Goal: Information Seeking & Learning: Learn about a topic

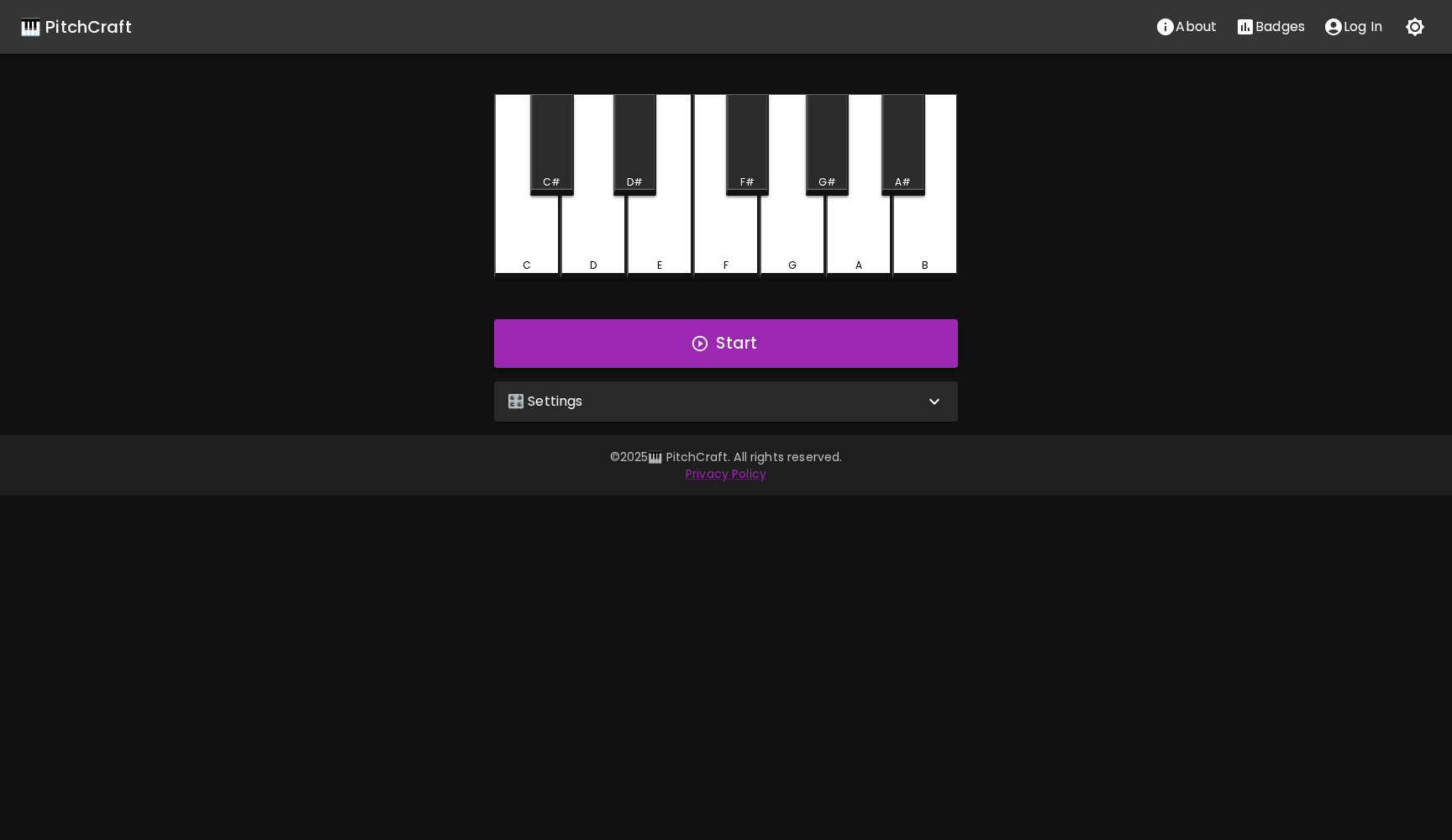
click at [727, 347] on button "Start" at bounding box center [726, 343] width 464 height 49
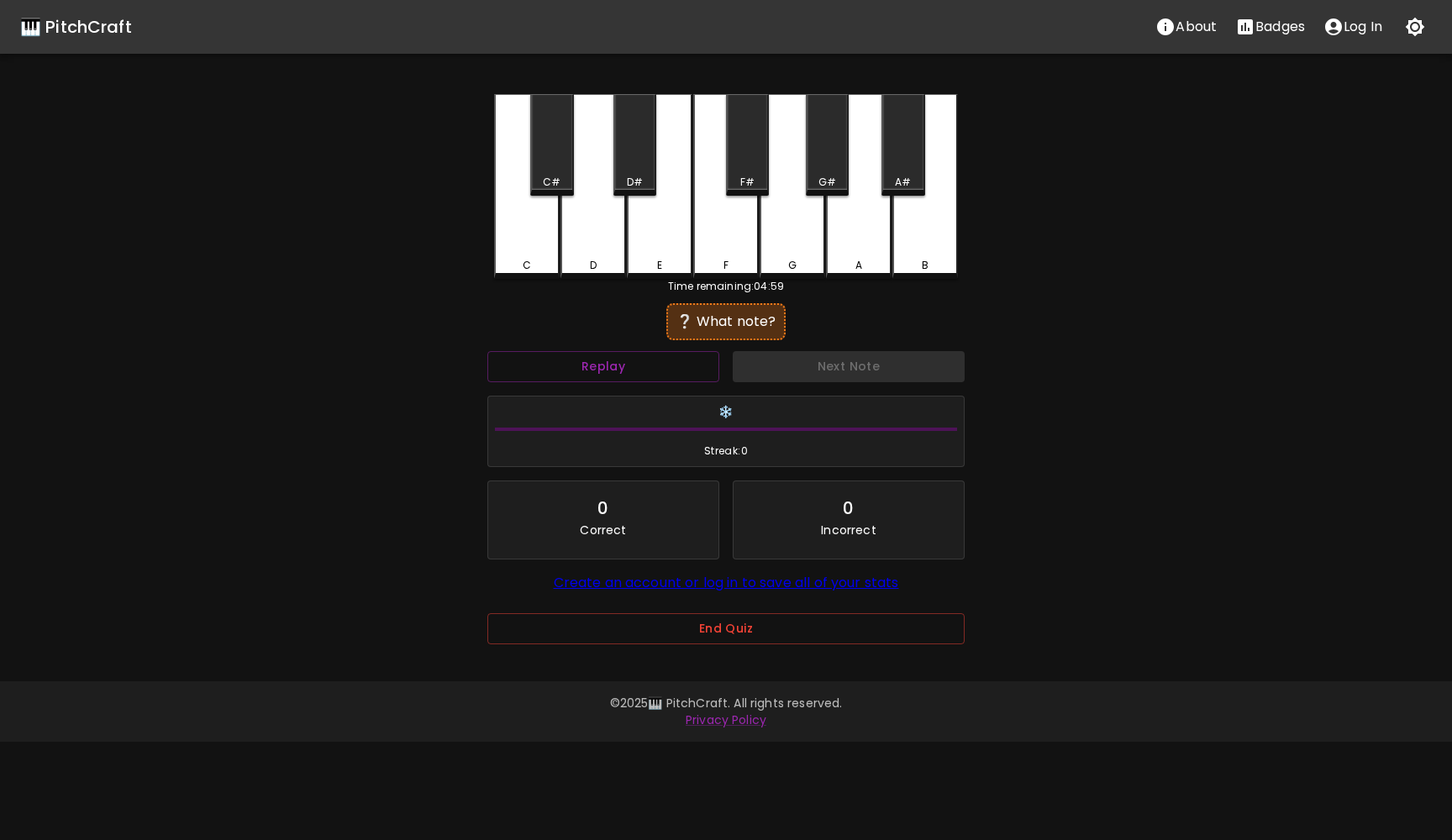
click at [595, 254] on div "D" at bounding box center [594, 186] width 66 height 185
click at [786, 352] on button "Next Note" at bounding box center [848, 367] width 232 height 31
click at [899, 228] on div "B" at bounding box center [926, 186] width 66 height 185
click at [831, 366] on button "Next Note" at bounding box center [848, 367] width 232 height 31
click at [631, 162] on div "D#" at bounding box center [635, 144] width 43 height 102
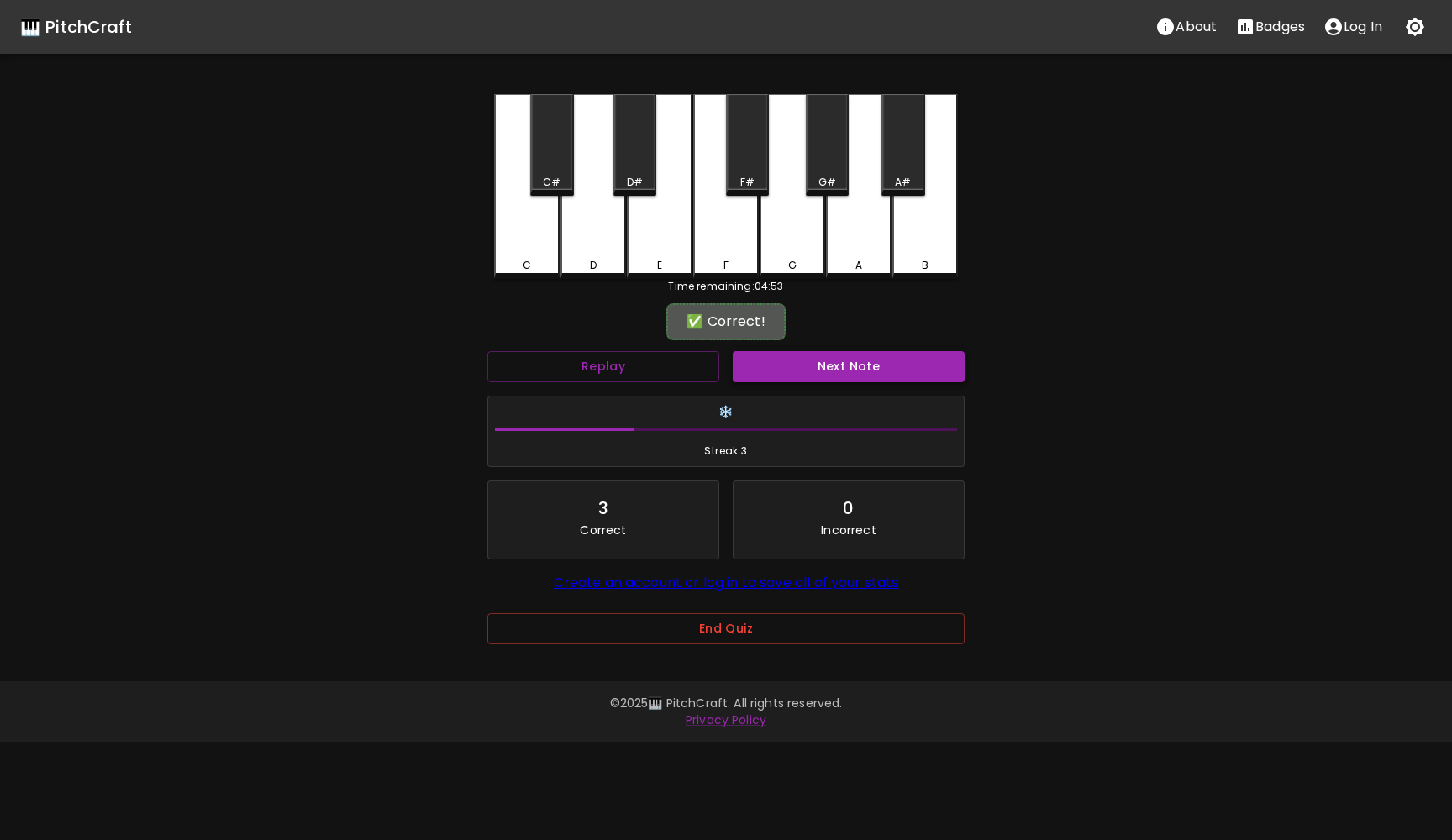
click at [794, 357] on button "Next Note" at bounding box center [848, 367] width 232 height 31
click at [933, 250] on div "B" at bounding box center [926, 186] width 66 height 185
click at [852, 374] on button "Next Note" at bounding box center [848, 367] width 232 height 31
click at [736, 249] on div "F" at bounding box center [726, 186] width 66 height 185
click at [818, 363] on button "Next Note" at bounding box center [848, 367] width 232 height 31
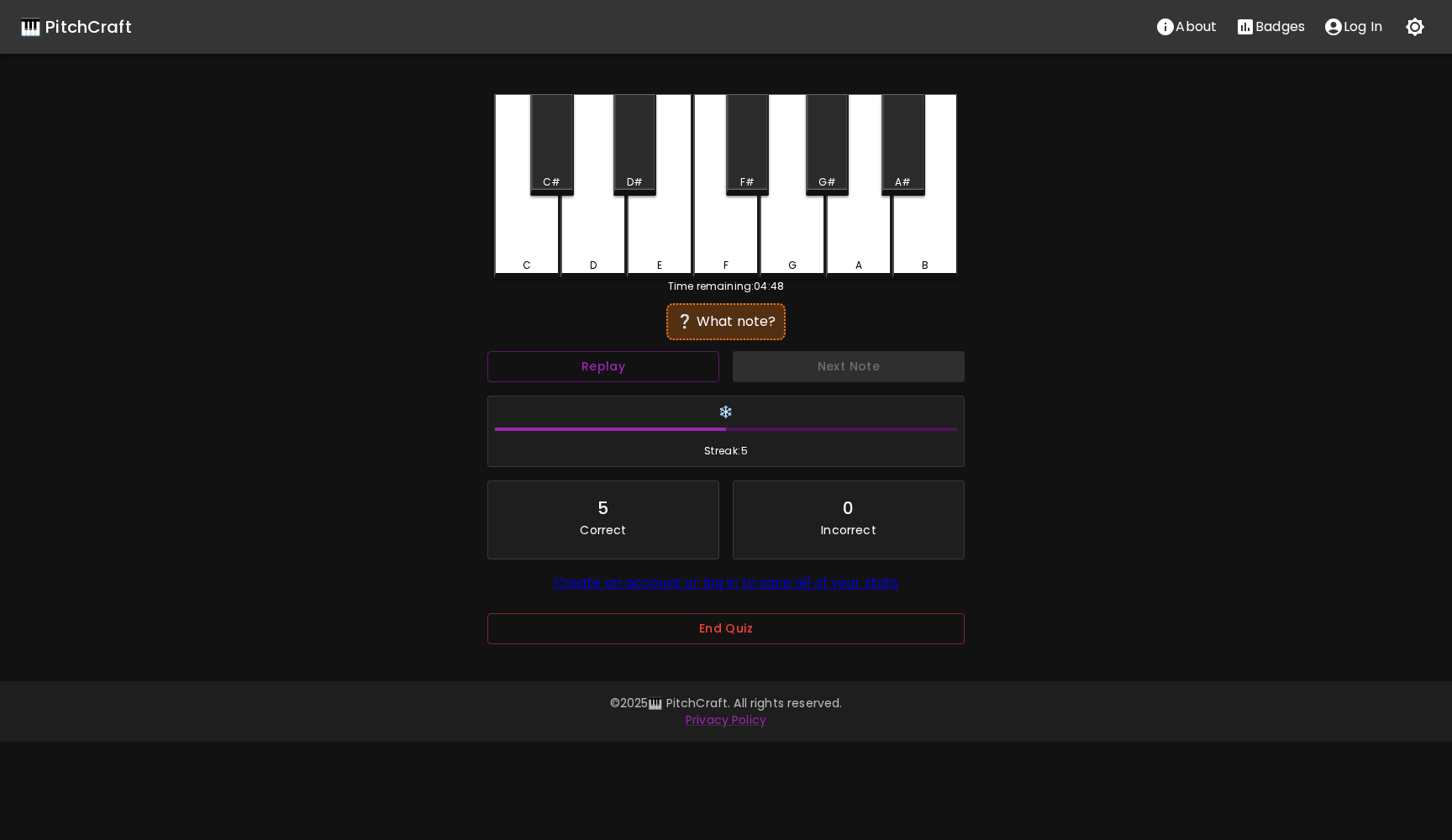
click at [507, 265] on div "C" at bounding box center [527, 265] width 62 height 15
click at [791, 365] on button "Next Note" at bounding box center [848, 367] width 232 height 31
click at [740, 251] on div "F" at bounding box center [726, 186] width 66 height 185
click at [796, 249] on div "G" at bounding box center [792, 186] width 66 height 185
click at [837, 233] on div "A" at bounding box center [859, 186] width 66 height 185
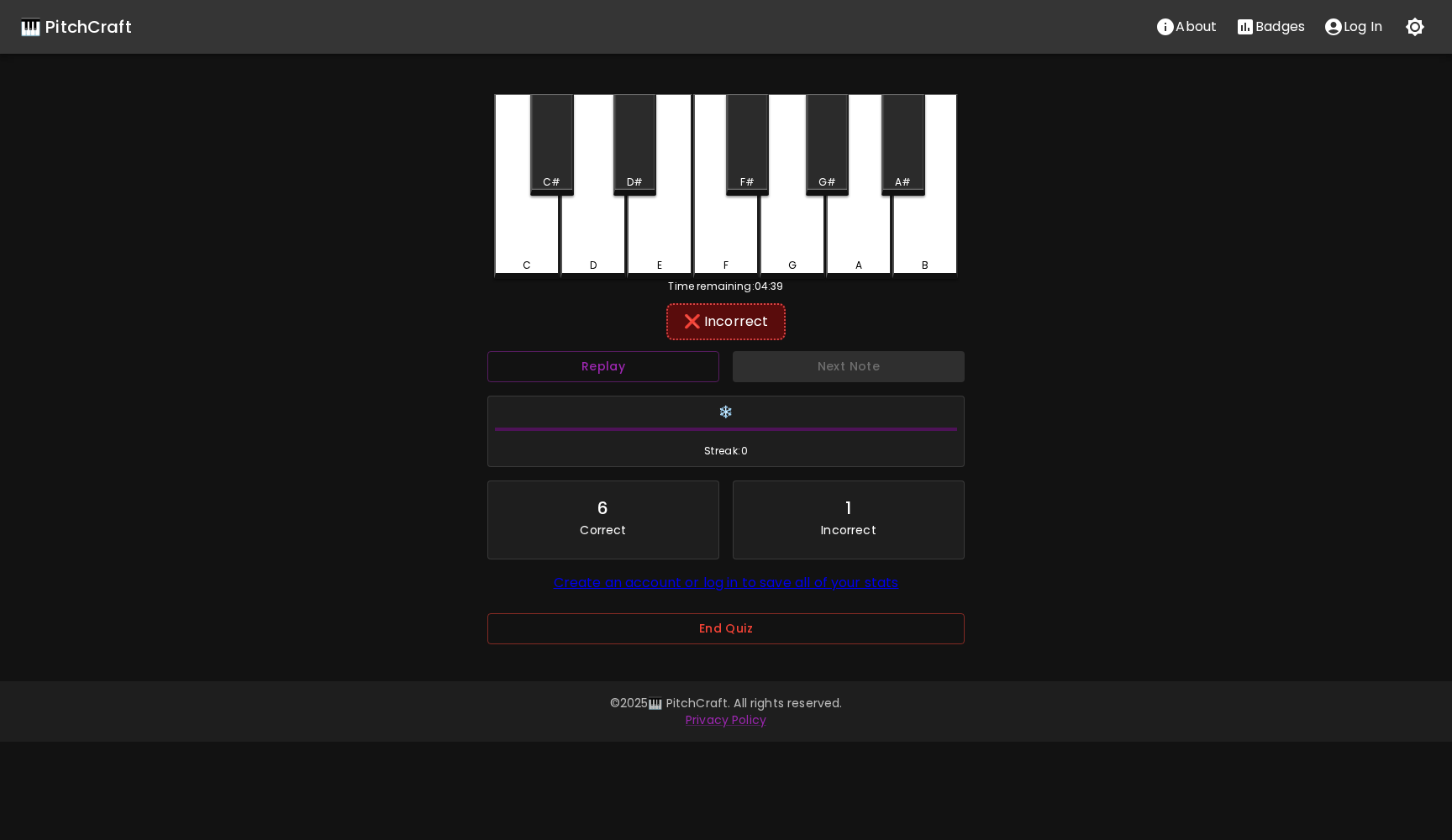
click at [813, 157] on div "G#" at bounding box center [827, 144] width 43 height 102
click at [825, 153] on div "G#" at bounding box center [827, 144] width 43 height 102
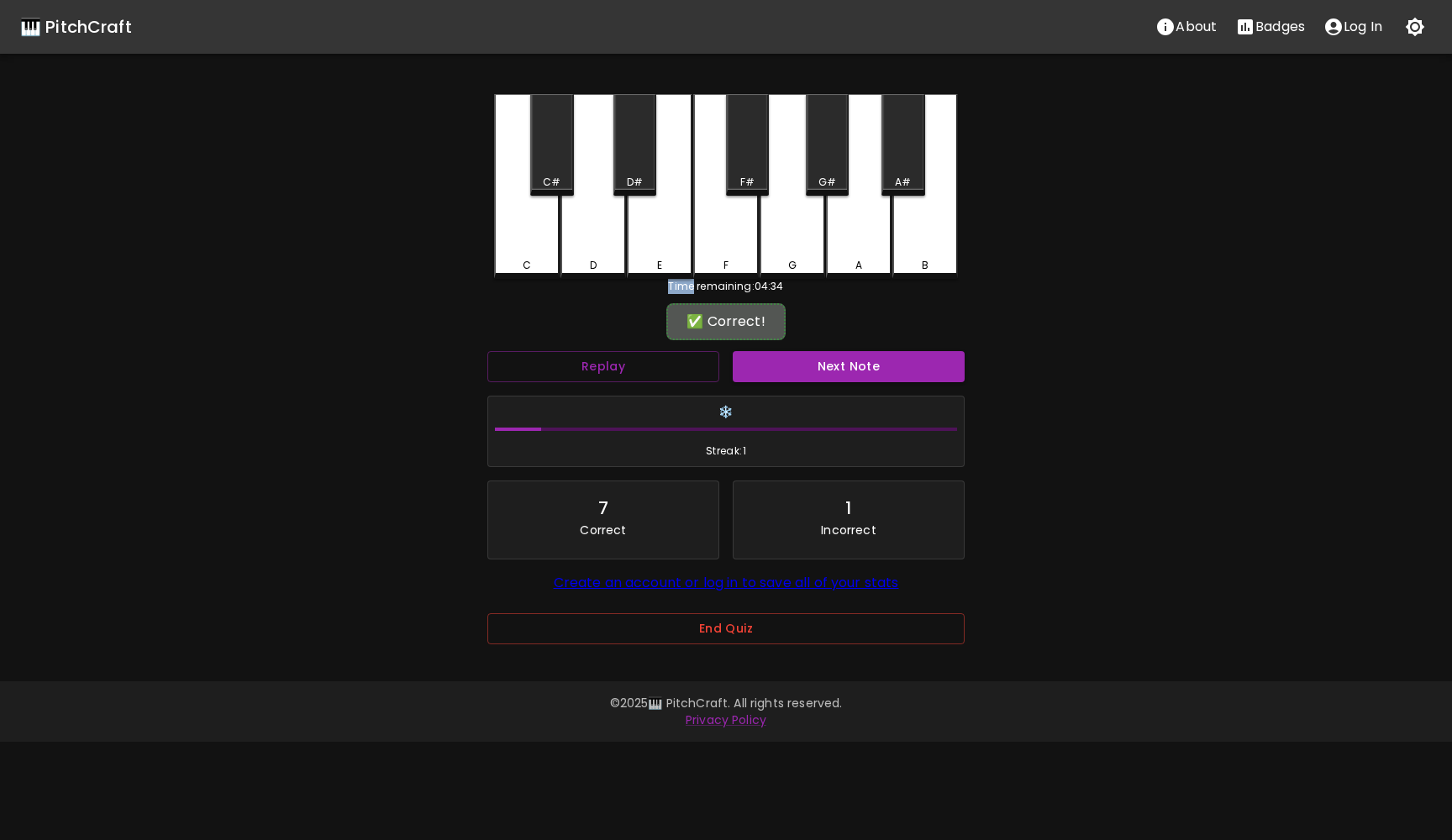
click at [825, 153] on div "G#" at bounding box center [827, 144] width 43 height 102
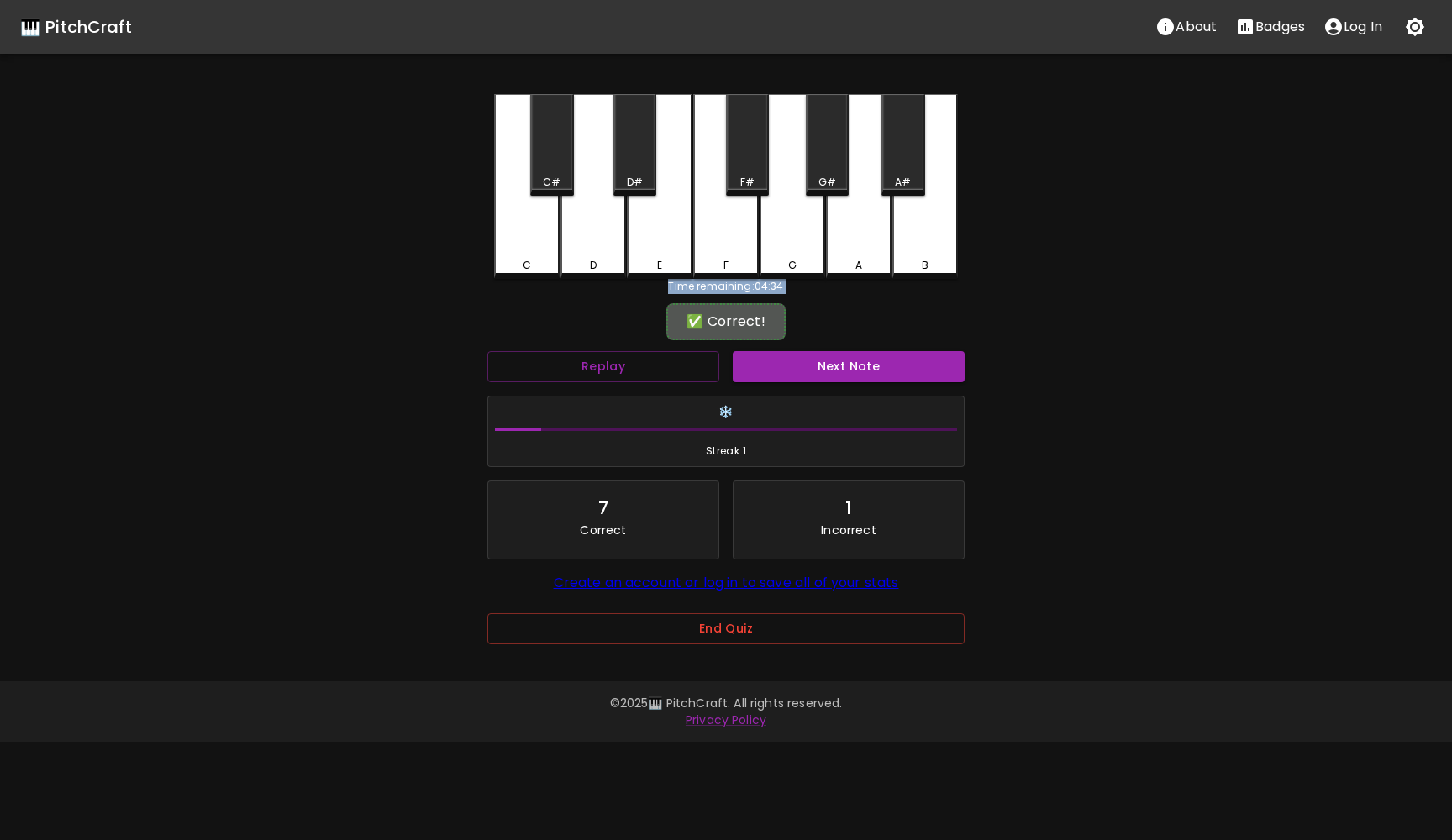
click at [825, 153] on div "G#" at bounding box center [827, 144] width 43 height 102
click at [832, 374] on button "Next Note" at bounding box center [848, 367] width 232 height 31
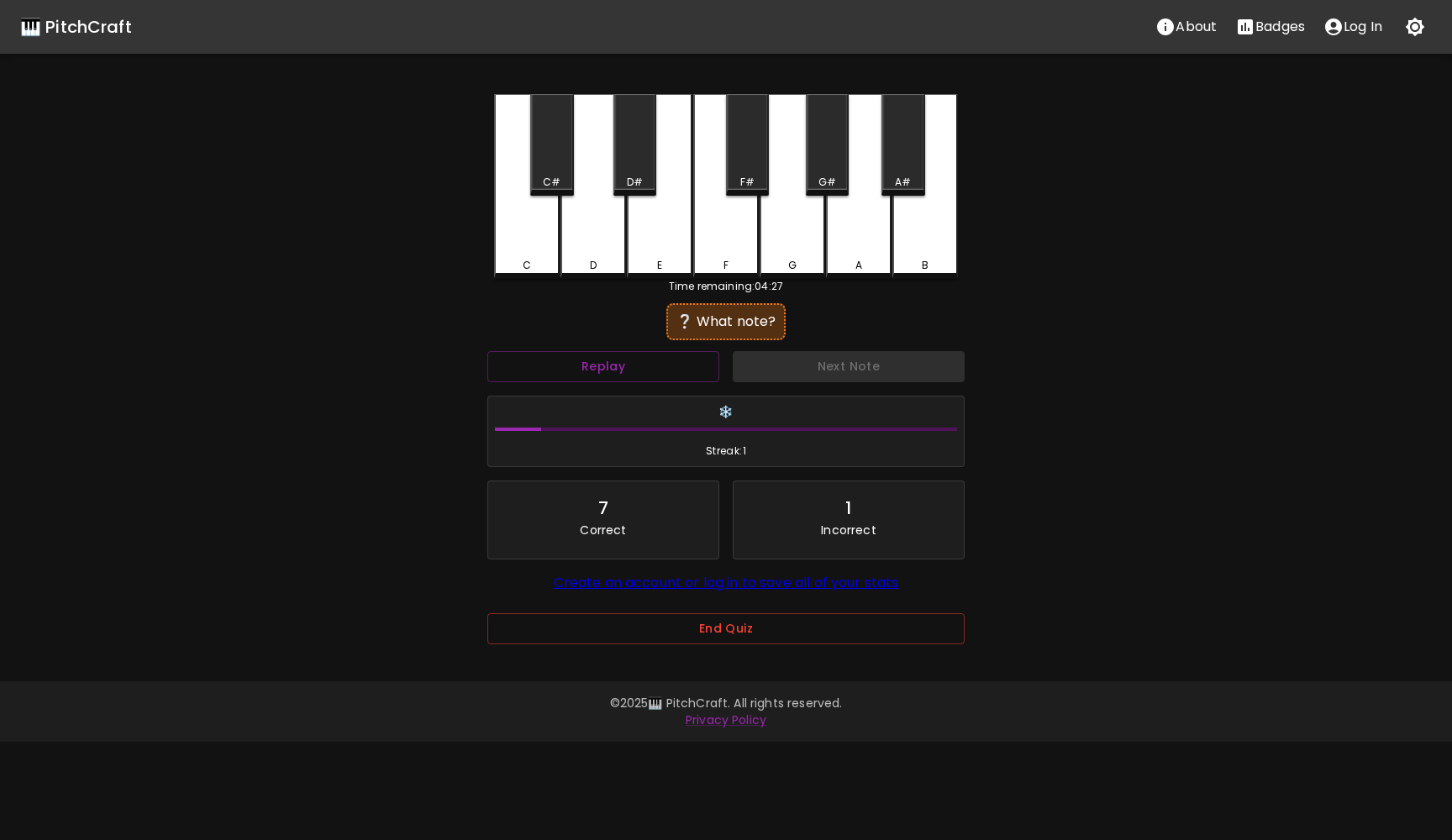
click at [633, 159] on div "D#" at bounding box center [635, 144] width 43 height 102
click at [754, 361] on button "Next Note" at bounding box center [848, 367] width 232 height 31
click at [610, 260] on div "D" at bounding box center [593, 265] width 62 height 15
click at [633, 151] on div "D#" at bounding box center [635, 144] width 43 height 102
click at [556, 147] on div "C#" at bounding box center [551, 144] width 43 height 102
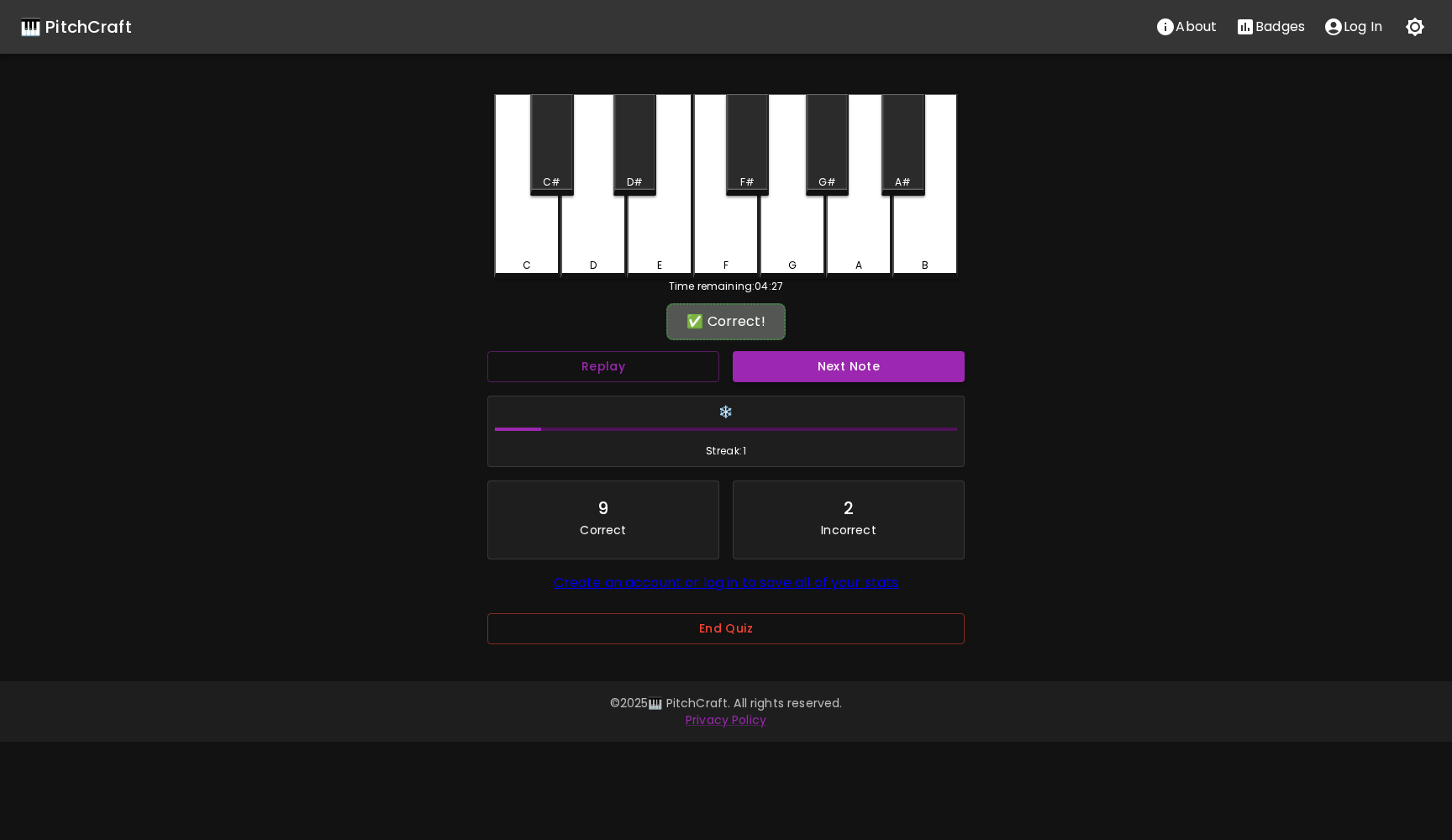
click at [556, 147] on div "C#" at bounding box center [551, 144] width 43 height 102
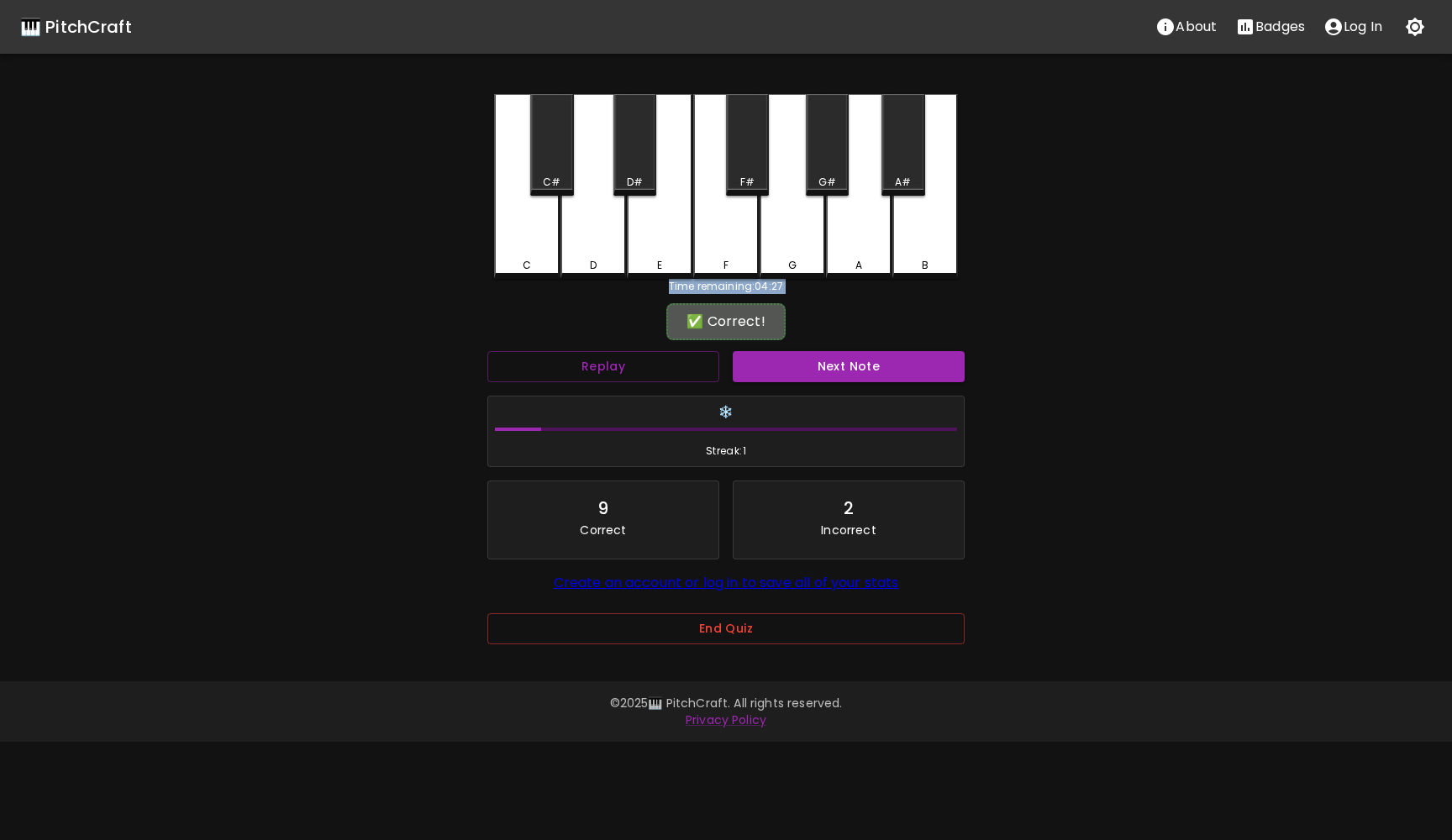
click at [556, 147] on div "C#" at bounding box center [551, 144] width 43 height 102
click at [793, 373] on button "Next Note" at bounding box center [848, 367] width 232 height 31
click at [793, 373] on div "Next Note" at bounding box center [849, 367] width 245 height 45
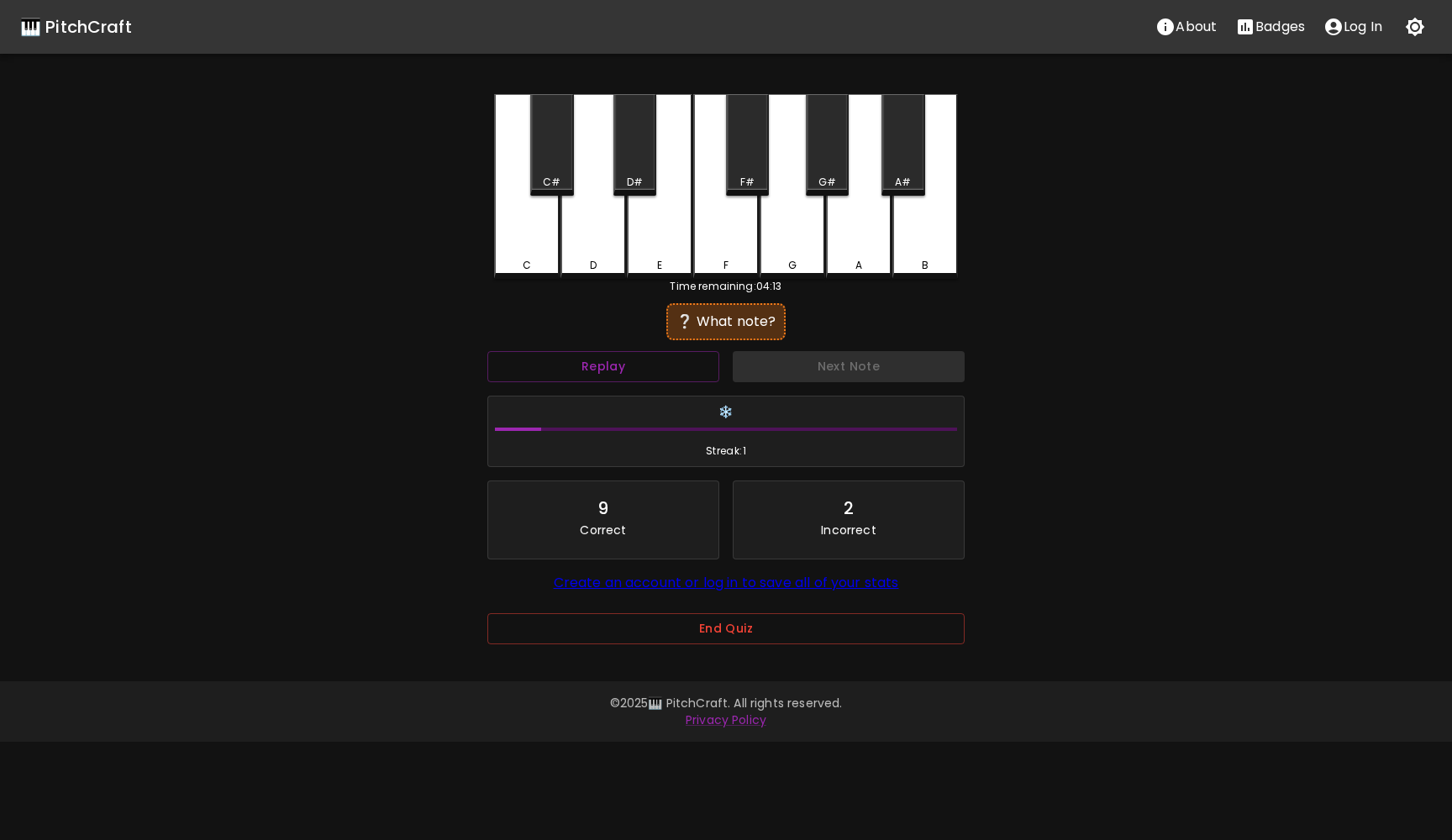
click at [793, 373] on div "Next Note" at bounding box center [849, 367] width 245 height 45
click at [762, 141] on div "F#" at bounding box center [747, 144] width 43 height 102
click at [829, 371] on button "Next Note" at bounding box center [848, 367] width 232 height 31
click at [538, 283] on div "Time remaining: 04:08" at bounding box center [726, 286] width 464 height 15
click at [527, 252] on div "C" at bounding box center [527, 186] width 66 height 185
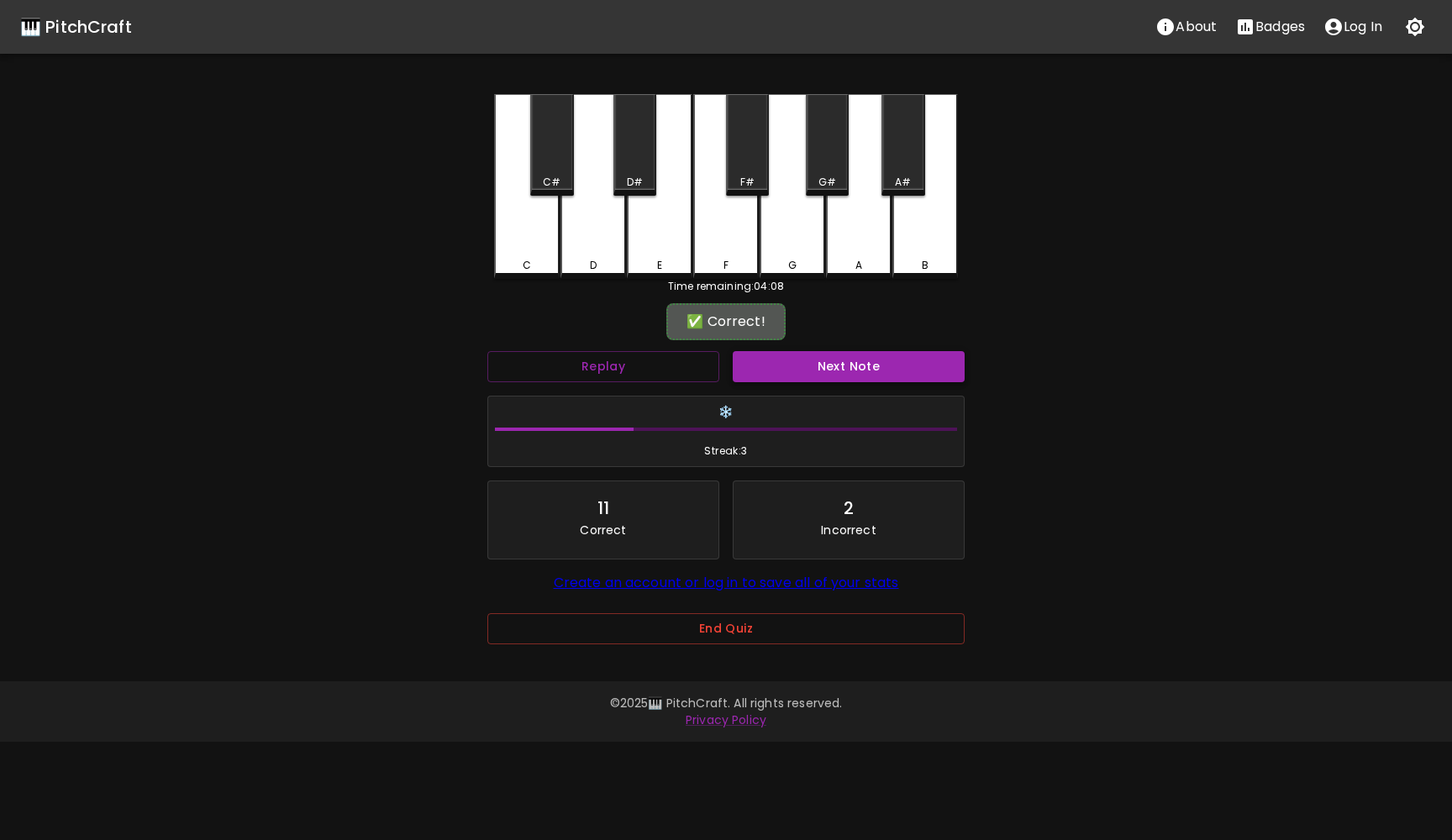
click at [818, 371] on button "Next Note" at bounding box center [848, 367] width 232 height 31
click at [593, 255] on div "D" at bounding box center [594, 186] width 66 height 185
click at [786, 367] on button "Next Note" at bounding box center [848, 367] width 232 height 31
click at [786, 367] on div "Next Note" at bounding box center [849, 367] width 245 height 45
click at [732, 268] on div "F" at bounding box center [726, 265] width 62 height 15
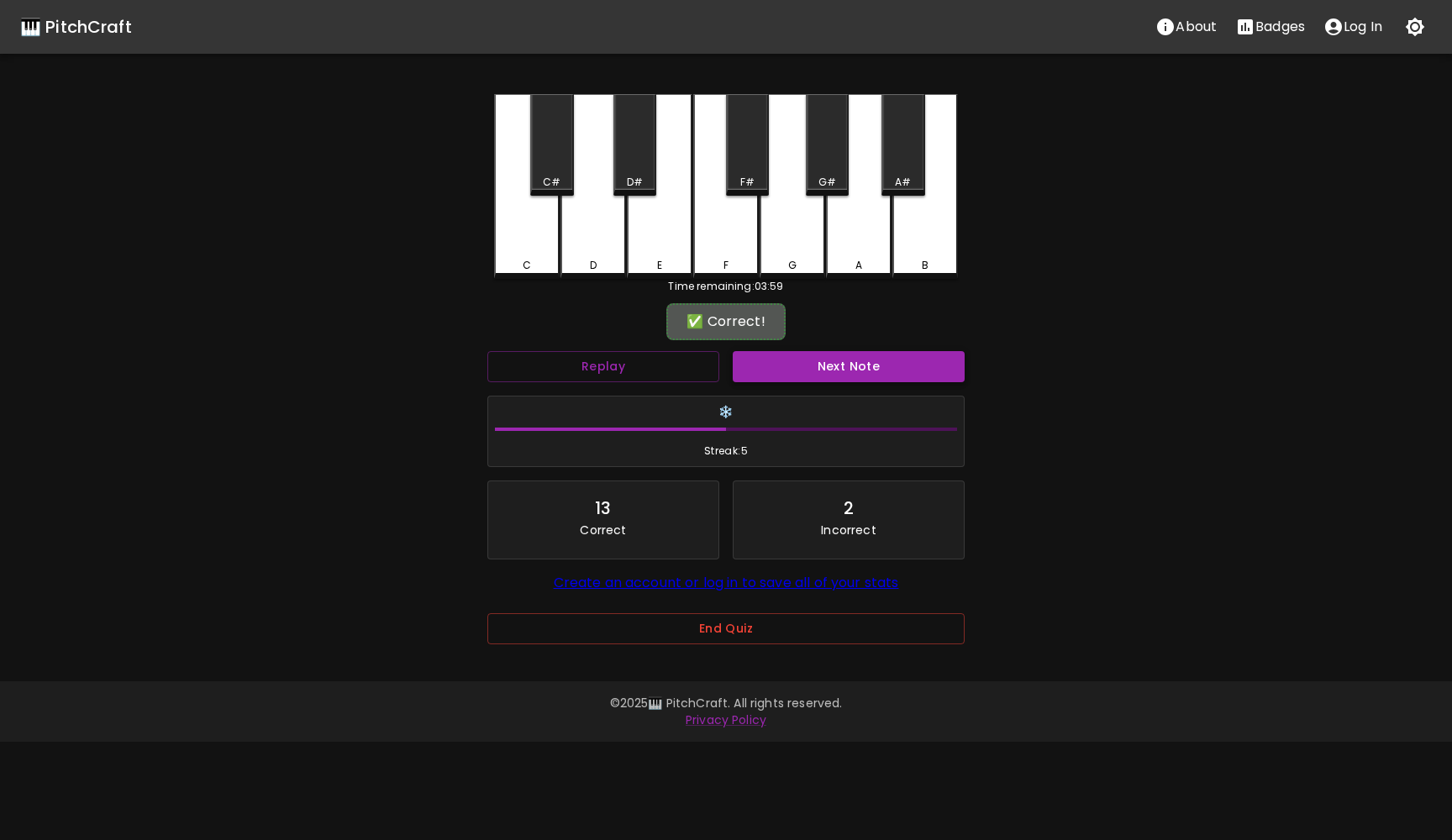
click at [791, 374] on button "Next Note" at bounding box center [848, 367] width 232 height 31
click at [864, 219] on div "A" at bounding box center [859, 186] width 66 height 185
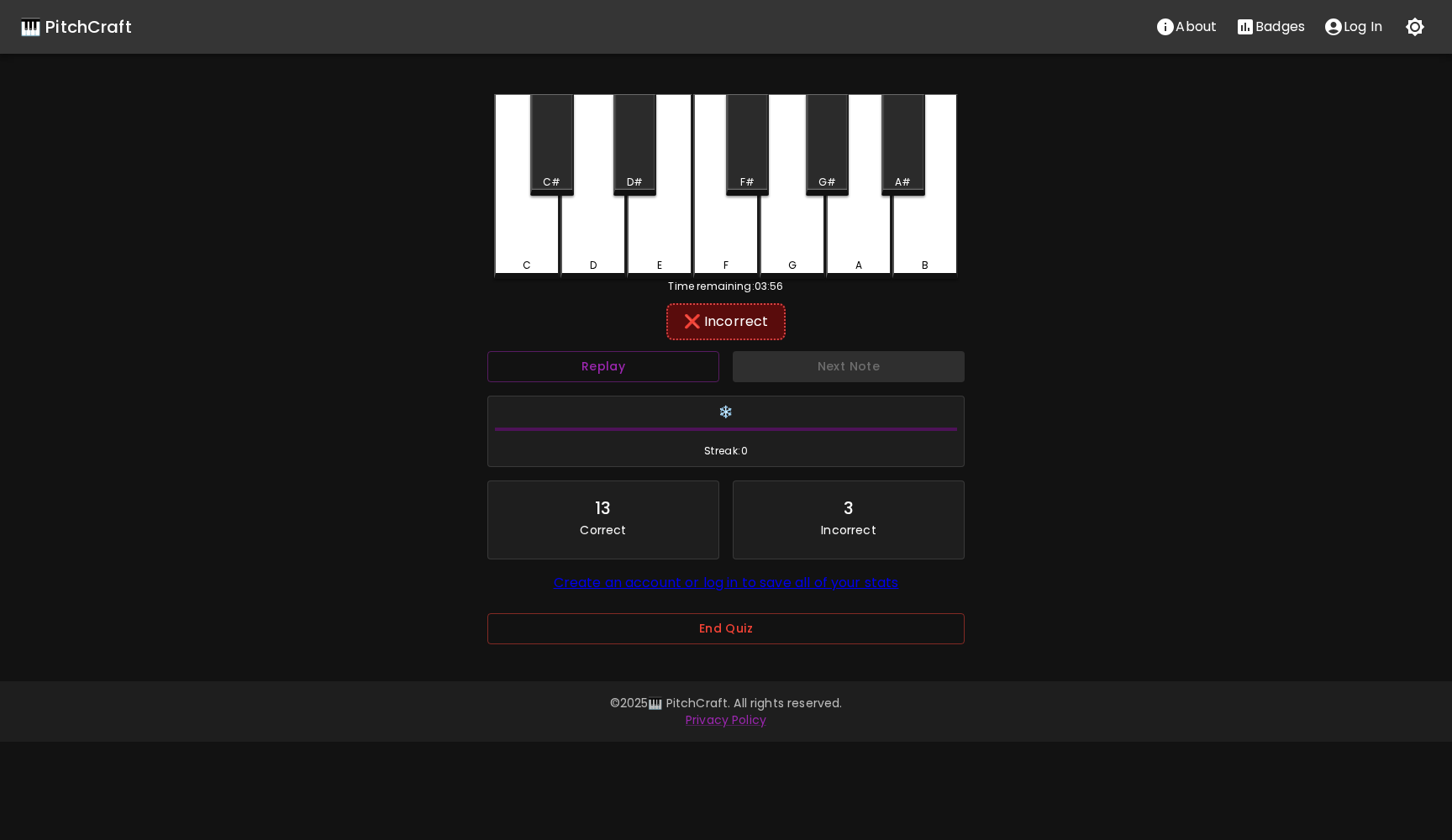
click at [829, 172] on div "G#" at bounding box center [827, 144] width 43 height 102
click at [845, 371] on button "Next Note" at bounding box center [848, 367] width 232 height 31
click at [936, 266] on div "B" at bounding box center [925, 265] width 62 height 15
click at [865, 371] on button "Next Note" at bounding box center [848, 367] width 232 height 31
click at [865, 371] on div "Next Note" at bounding box center [849, 367] width 245 height 45
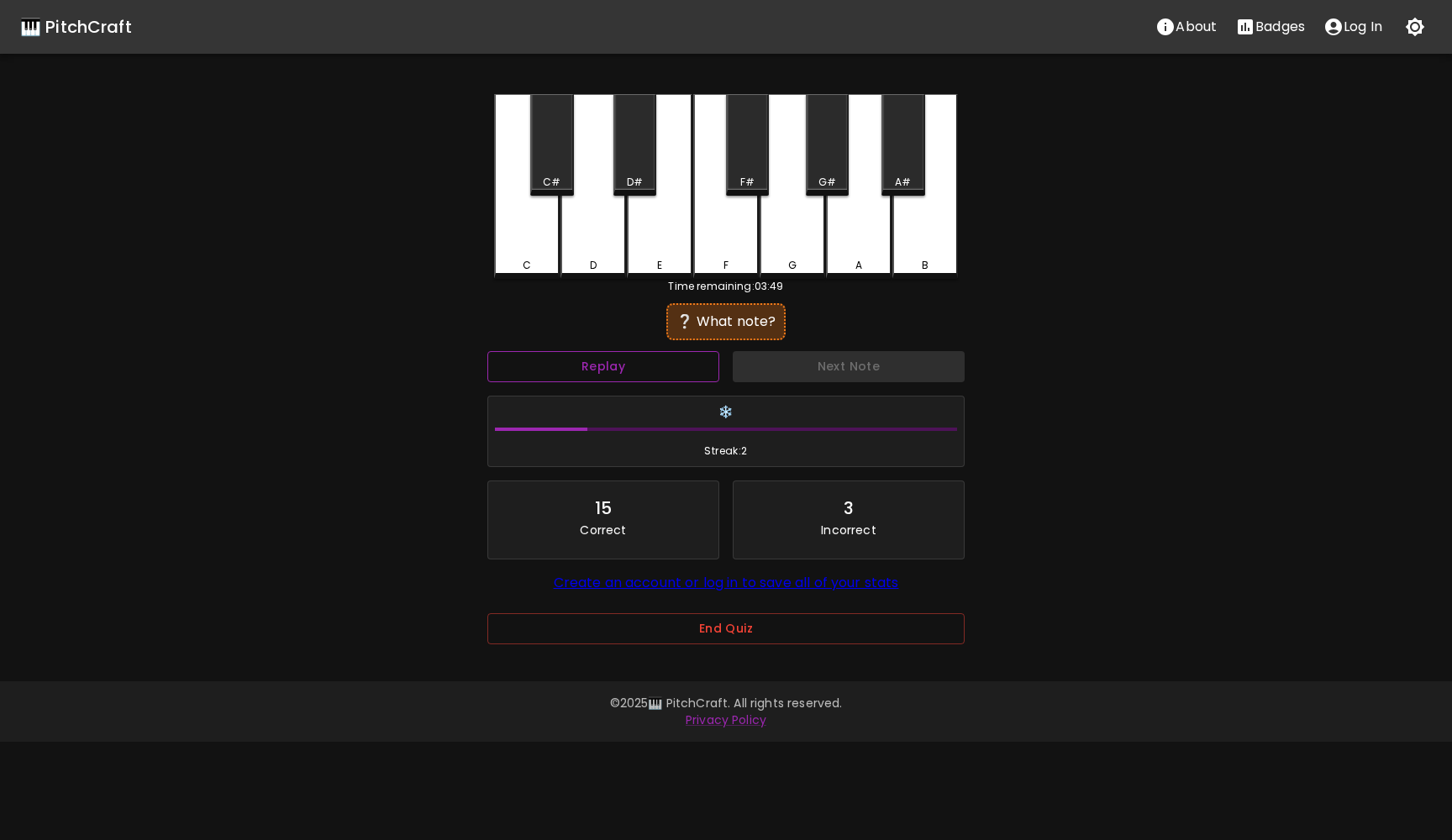
click at [584, 357] on button "Replay" at bounding box center [603, 367] width 232 height 31
click at [835, 140] on div "G#" at bounding box center [827, 144] width 43 height 102
click at [795, 242] on div "G" at bounding box center [792, 186] width 66 height 185
click at [824, 366] on button "Next Note" at bounding box center [848, 367] width 232 height 31
click at [797, 239] on div "G" at bounding box center [792, 186] width 66 height 185
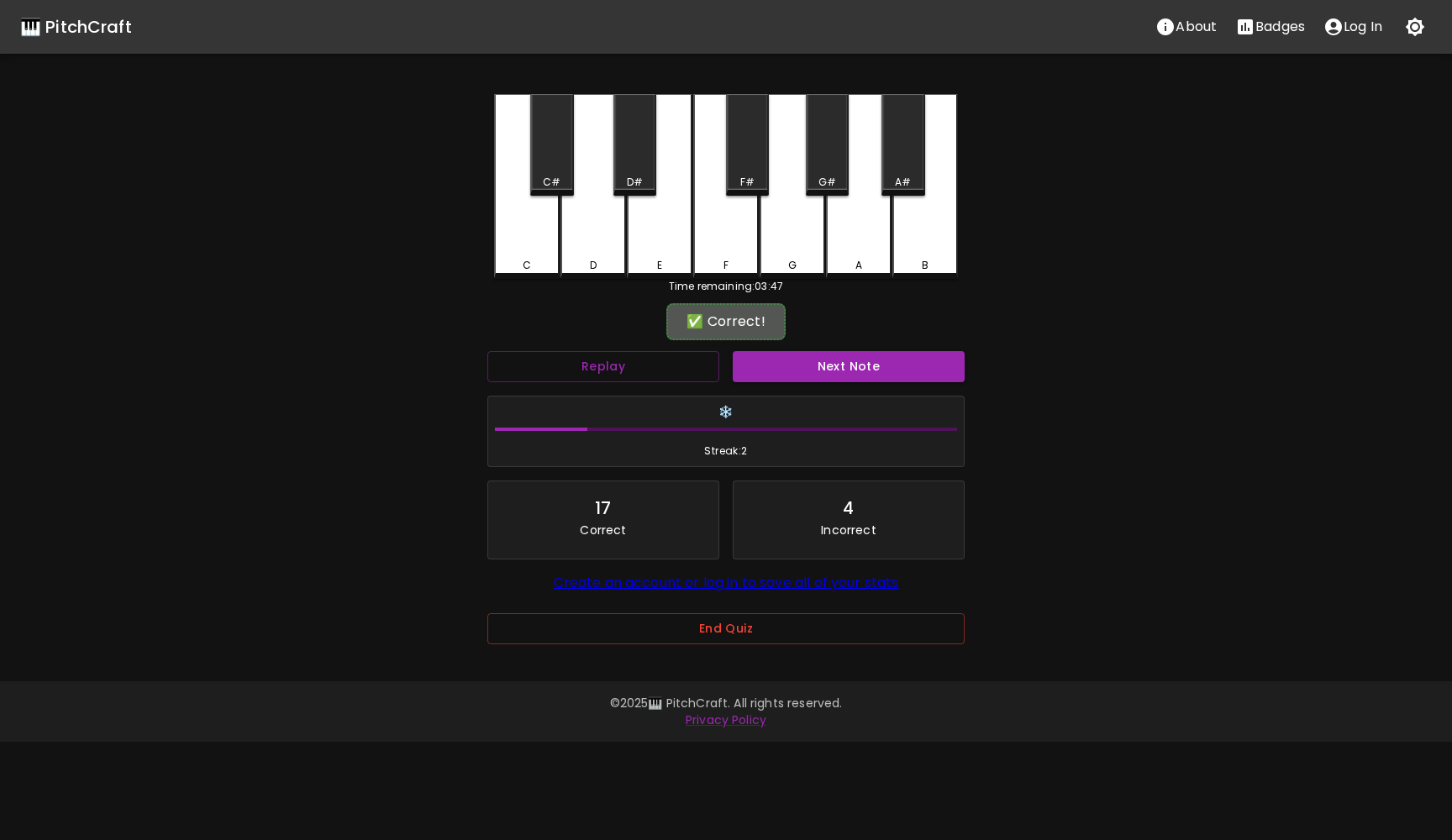
click at [817, 351] on div "Next Note" at bounding box center [849, 367] width 245 height 45
click at [826, 379] on button "Next Note" at bounding box center [848, 367] width 232 height 31
click at [828, 158] on div "G#" at bounding box center [827, 144] width 43 height 102
click at [824, 367] on button "Next Note" at bounding box center [848, 367] width 232 height 31
click at [916, 249] on div "B" at bounding box center [926, 186] width 66 height 185
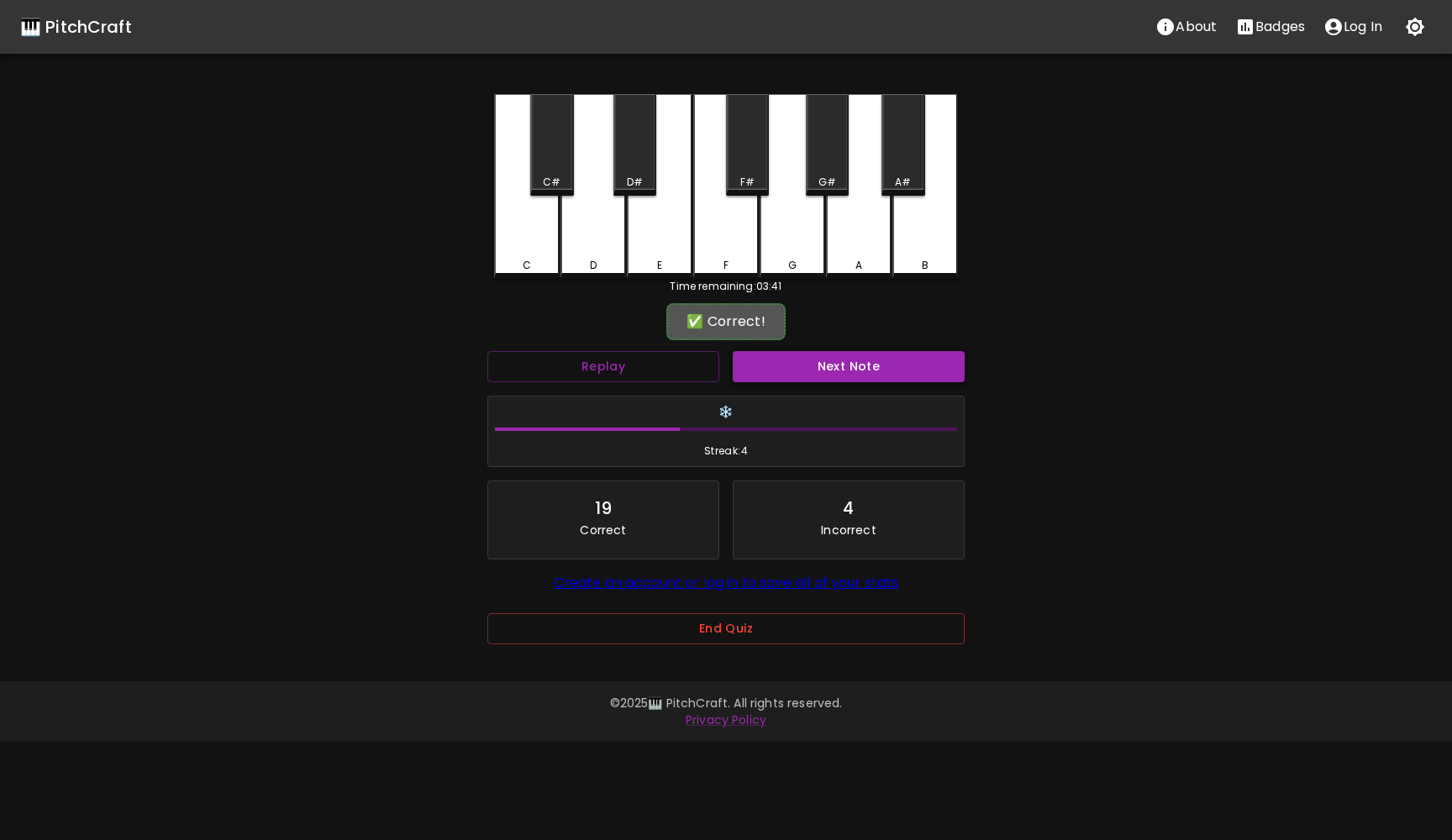
click at [844, 368] on button "Next Note" at bounding box center [848, 367] width 232 height 31
click at [844, 239] on div "A" at bounding box center [859, 186] width 66 height 185
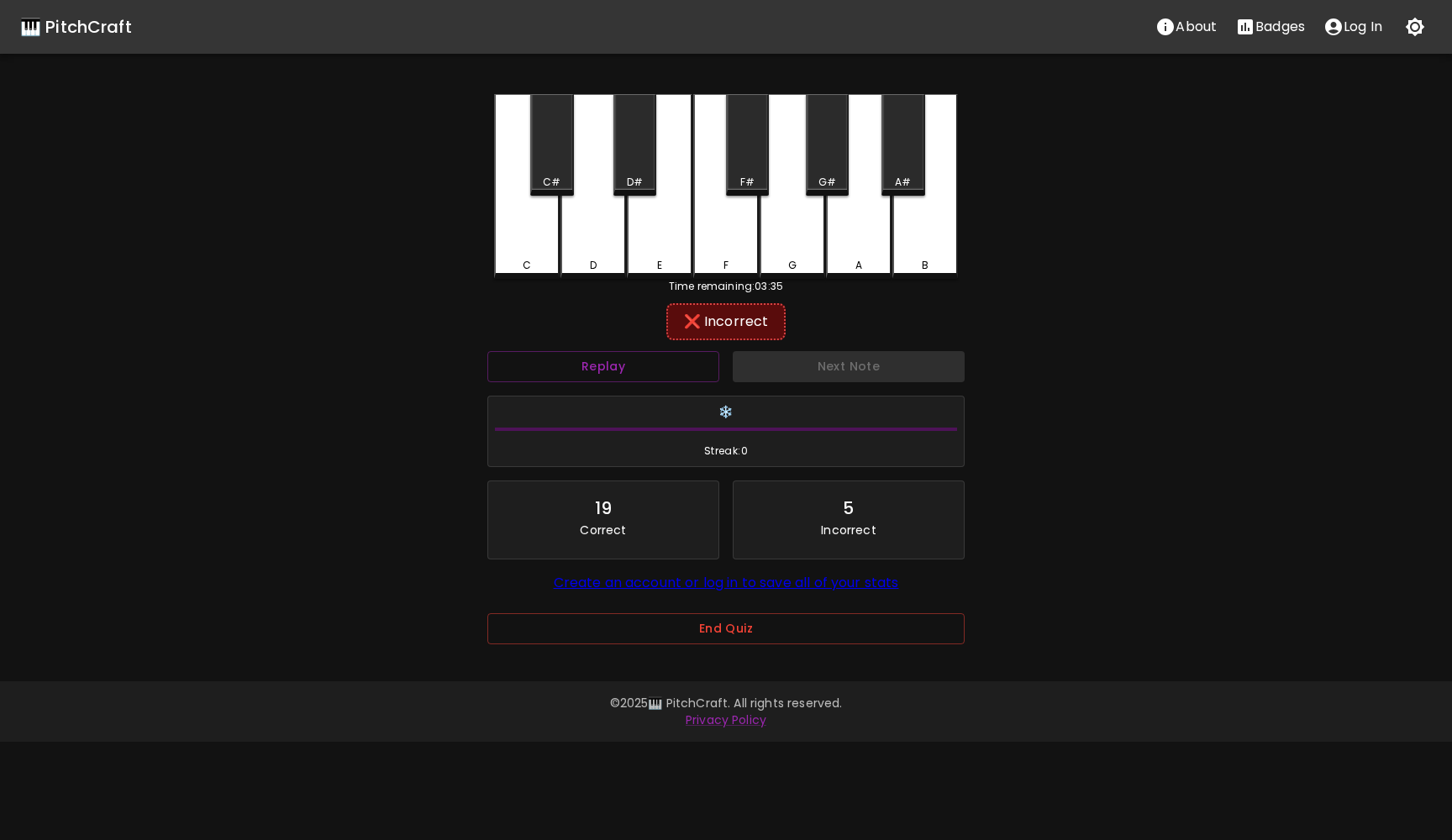
click at [822, 180] on div "G#" at bounding box center [827, 181] width 18 height 15
click at [816, 356] on button "Next Note" at bounding box center [848, 367] width 232 height 31
click at [586, 220] on div "D" at bounding box center [594, 186] width 66 height 185
click at [795, 375] on button "Next Note" at bounding box center [848, 367] width 232 height 31
click at [802, 234] on div "G" at bounding box center [792, 186] width 66 height 185
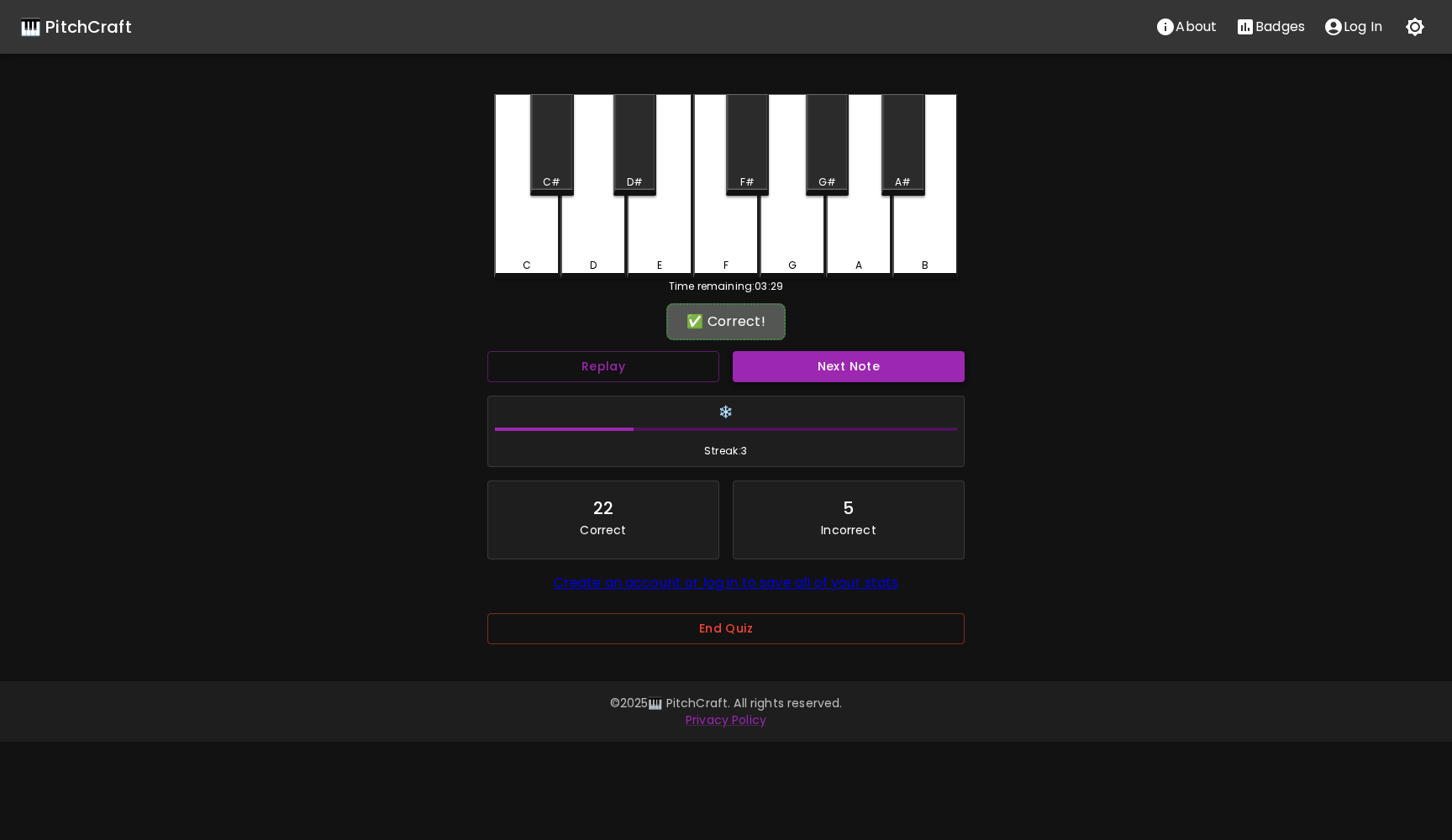
click at [813, 369] on button "Next Note" at bounding box center [848, 367] width 232 height 31
click at [655, 366] on button "Replay" at bounding box center [603, 367] width 232 height 31
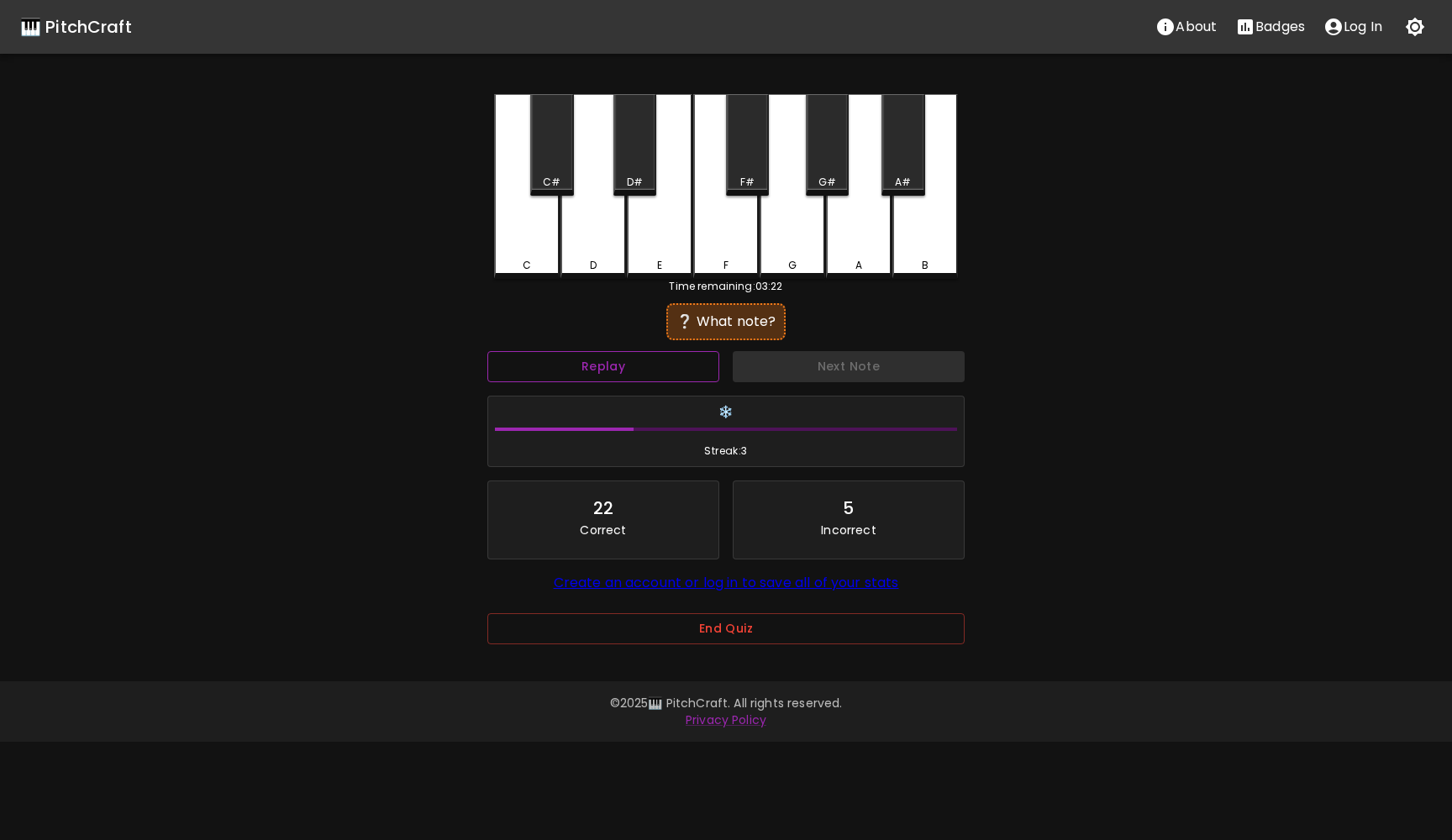
click at [655, 366] on button "Replay" at bounding box center [603, 367] width 232 height 31
click at [540, 171] on div "C#" at bounding box center [551, 144] width 43 height 102
click at [794, 362] on button "Next Note" at bounding box center [848, 367] width 232 height 31
click at [524, 255] on div "C" at bounding box center [527, 186] width 66 height 185
click at [796, 358] on button "Next Note" at bounding box center [848, 367] width 232 height 31
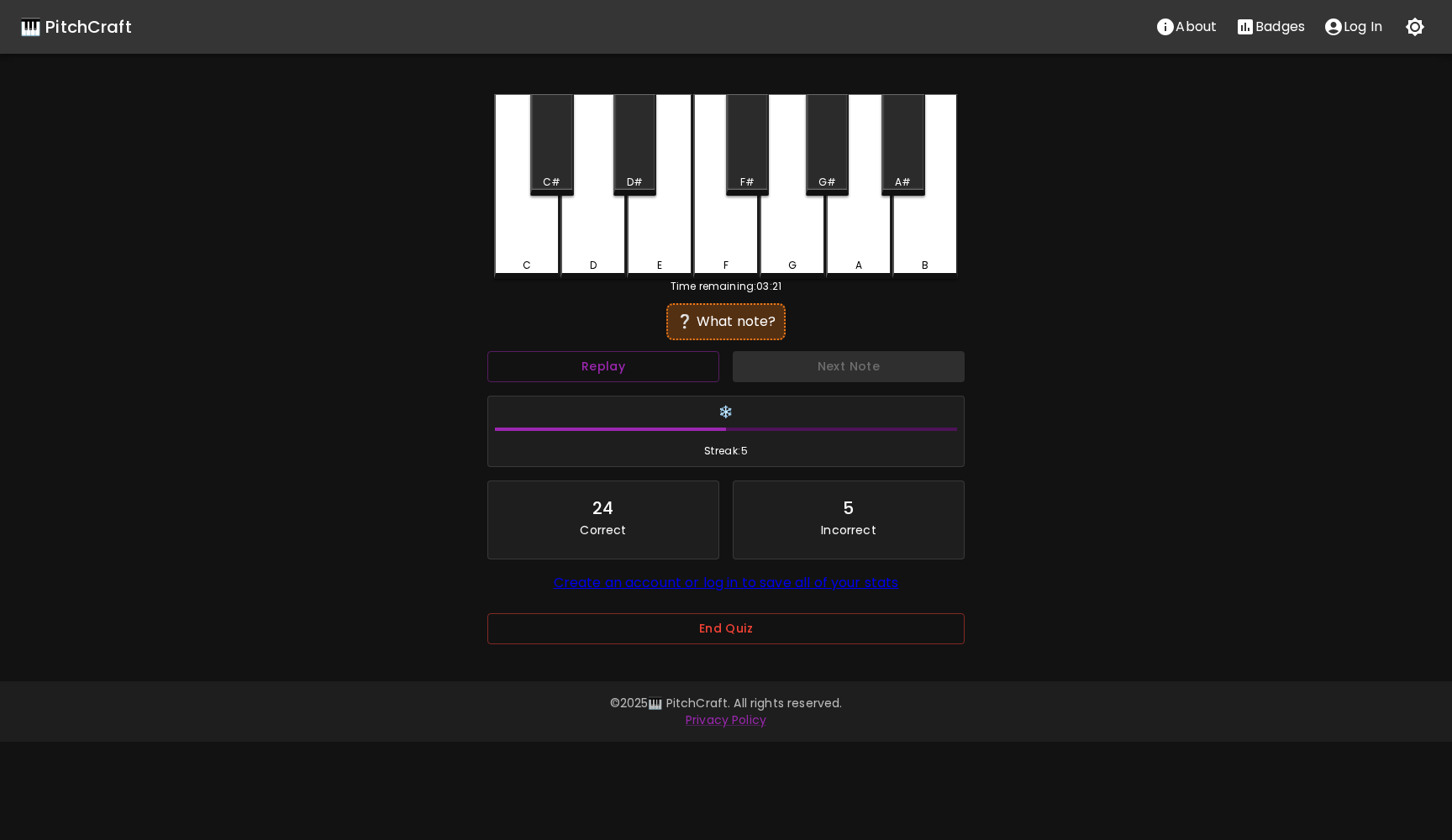
click at [520, 225] on div "C" at bounding box center [527, 186] width 66 height 185
click at [822, 364] on button "Next Note" at bounding box center [848, 367] width 232 height 31
click at [552, 146] on div "C#" at bounding box center [551, 144] width 43 height 102
click at [760, 380] on button "Next Note" at bounding box center [848, 367] width 232 height 31
click at [635, 158] on div "D#" at bounding box center [635, 144] width 43 height 102
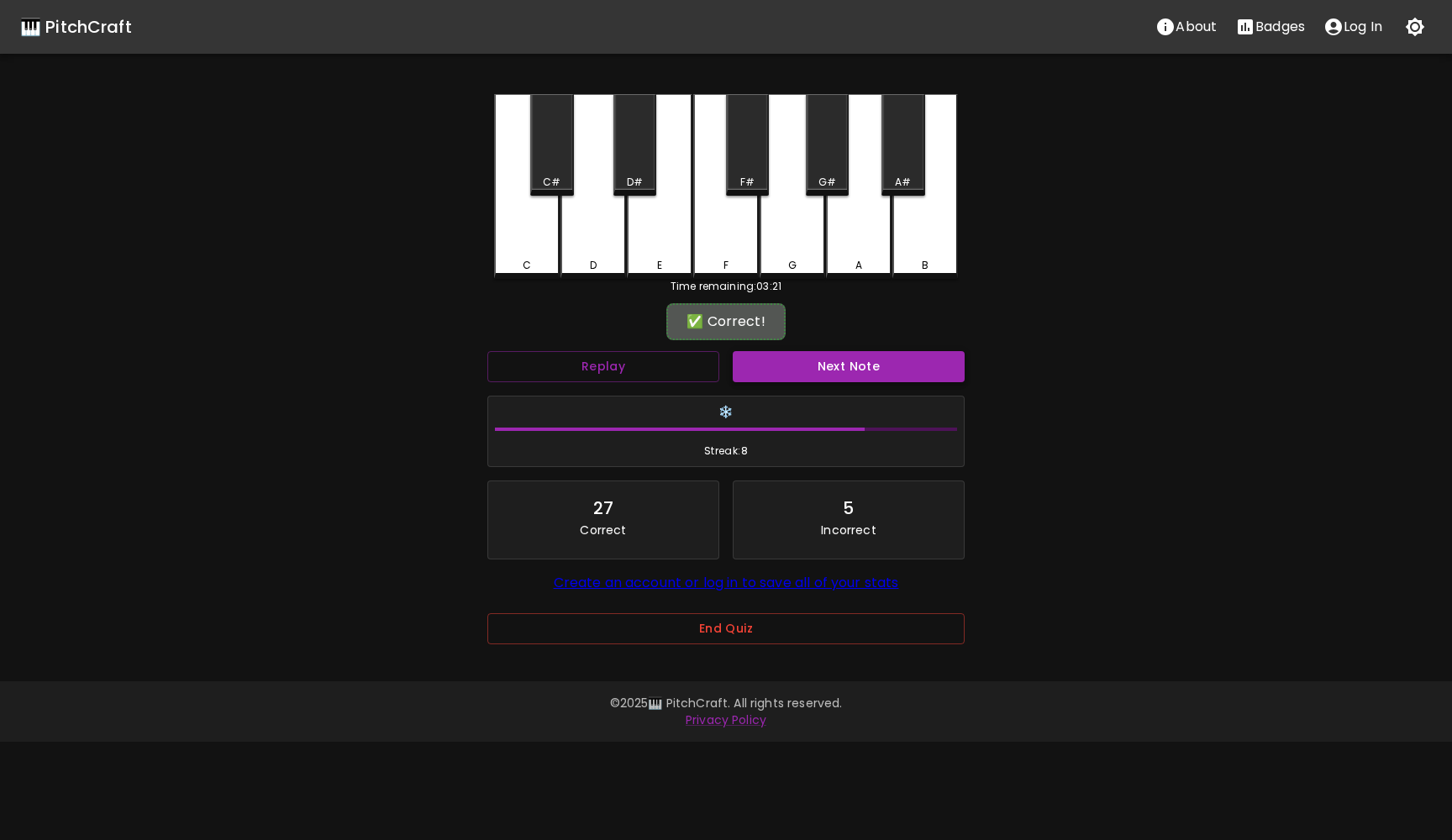
click at [782, 368] on button "Next Note" at bounding box center [848, 367] width 232 height 31
click at [915, 234] on div "B" at bounding box center [926, 186] width 66 height 185
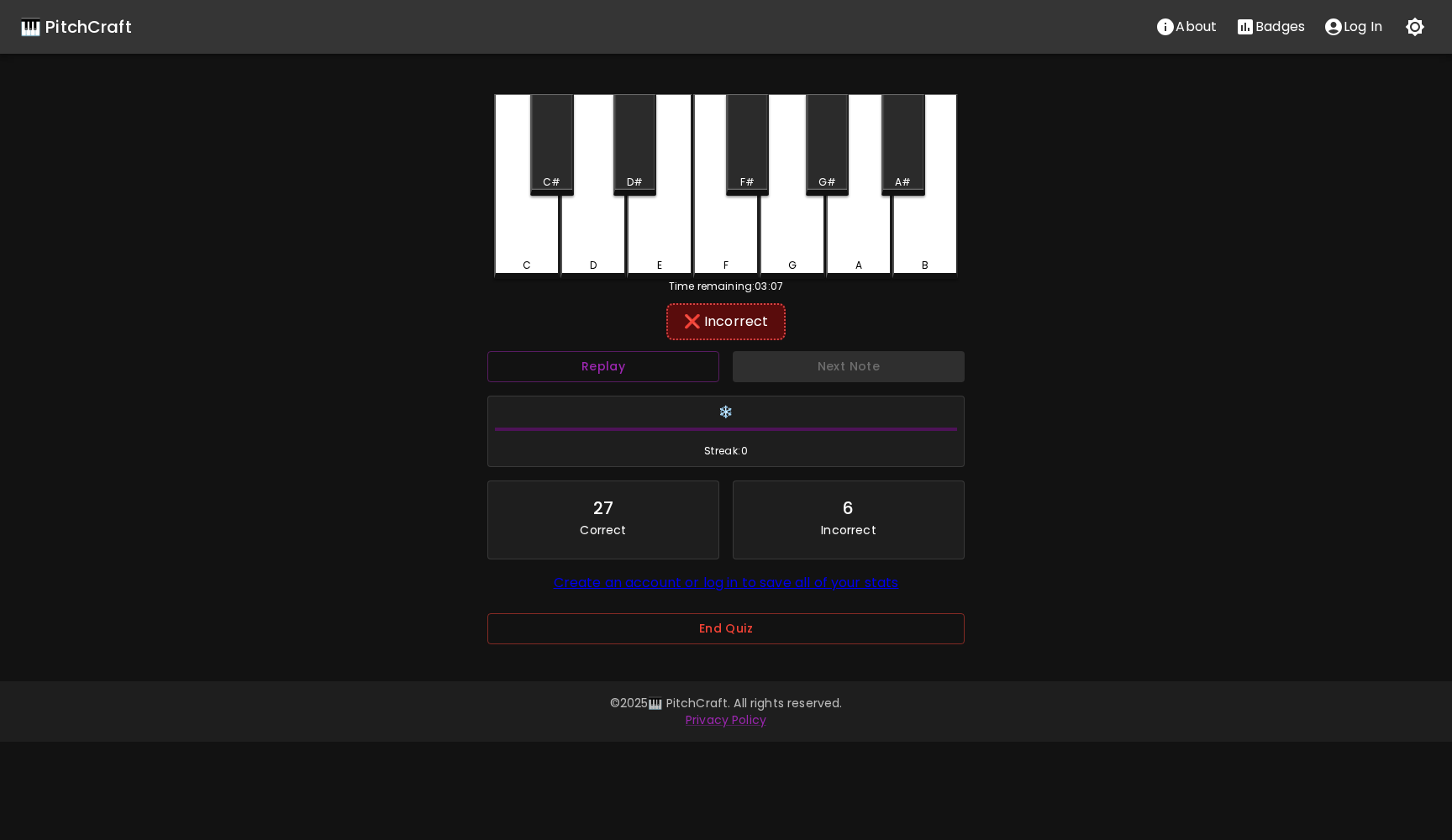
click at [896, 178] on div "A#" at bounding box center [903, 181] width 16 height 15
click at [891, 354] on button "Next Note" at bounding box center [848, 367] width 232 height 31
click at [726, 233] on div "F" at bounding box center [726, 186] width 66 height 185
click at [754, 167] on div "F#" at bounding box center [747, 144] width 43 height 102
click at [658, 228] on div "E" at bounding box center [660, 186] width 66 height 185
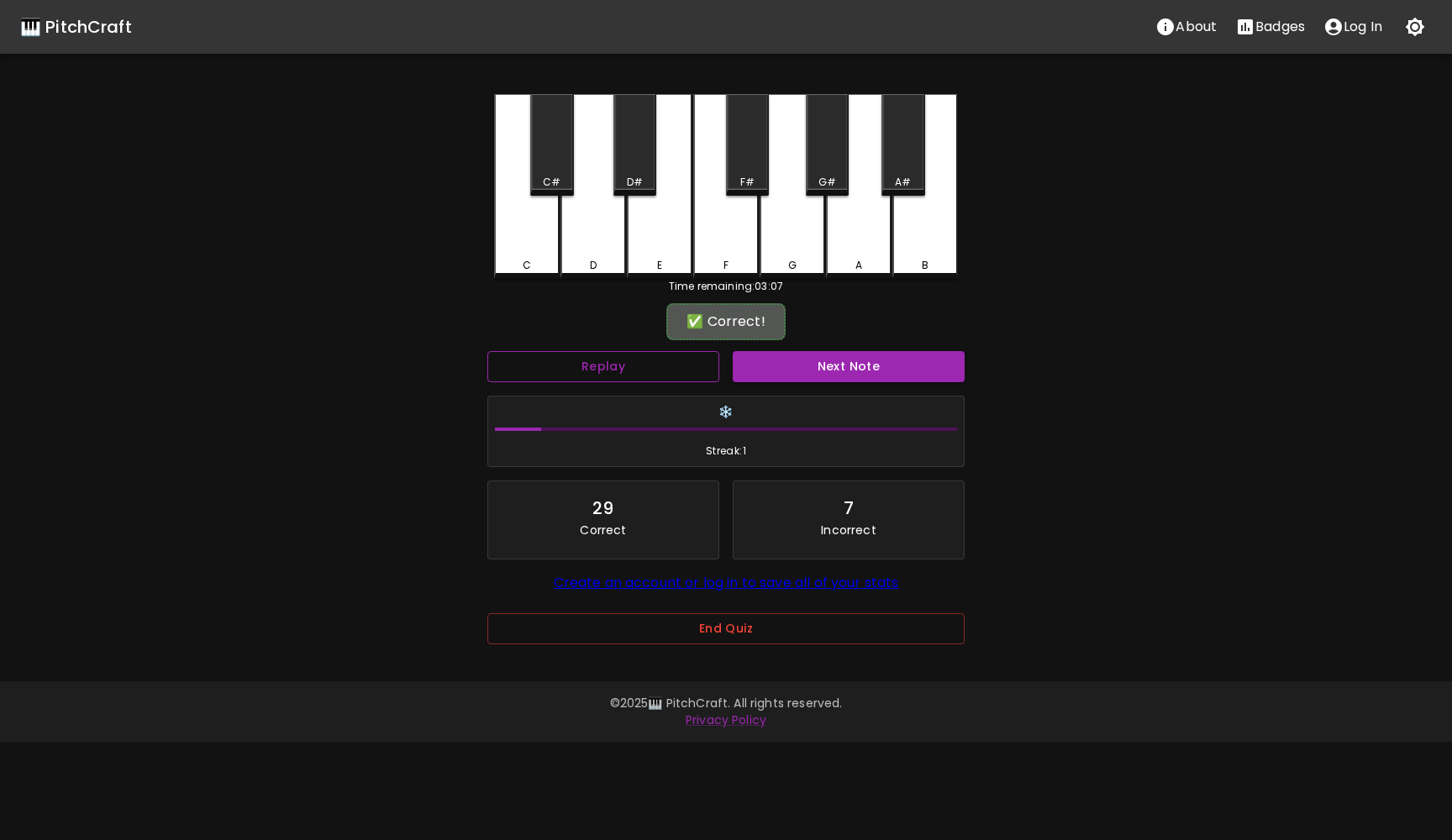
click at [636, 365] on button "Replay" at bounding box center [603, 367] width 232 height 31
click at [766, 382] on div "Next Note" at bounding box center [849, 367] width 245 height 45
click at [764, 370] on button "Next Note" at bounding box center [848, 367] width 232 height 31
click at [623, 261] on div "D" at bounding box center [593, 265] width 62 height 15
